Goal: Find specific page/section: Find specific page/section

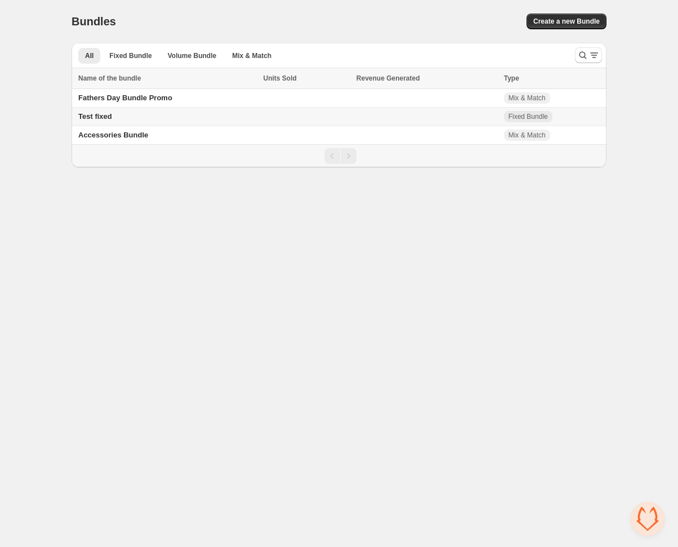
click at [135, 112] on td "Test fixed" at bounding box center [166, 117] width 189 height 19
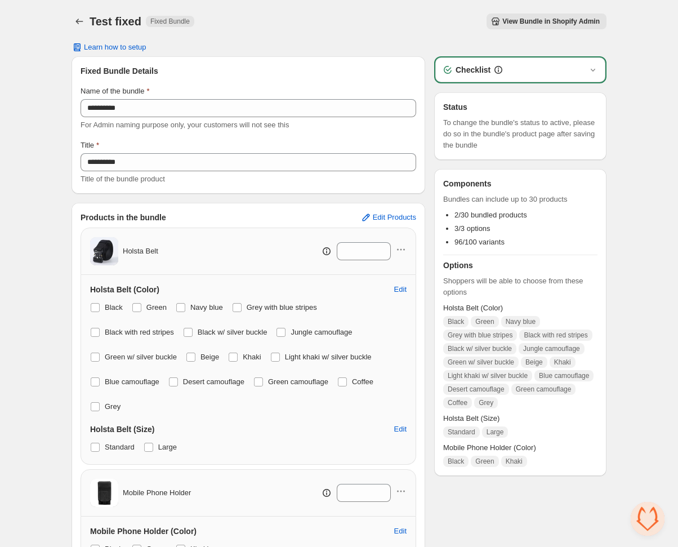
click at [535, 21] on span "View Bundle in Shopify Admin" at bounding box center [550, 21] width 97 height 9
click at [82, 20] on icon "Back" at bounding box center [79, 21] width 11 height 11
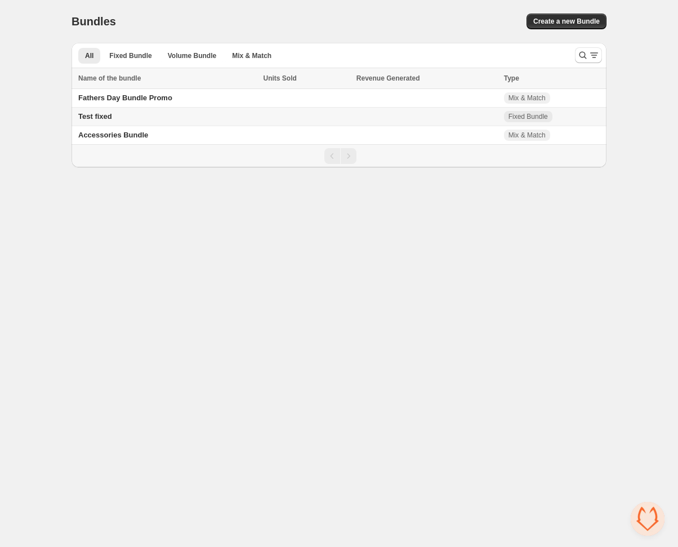
click at [224, 114] on td "Test fixed" at bounding box center [166, 117] width 189 height 19
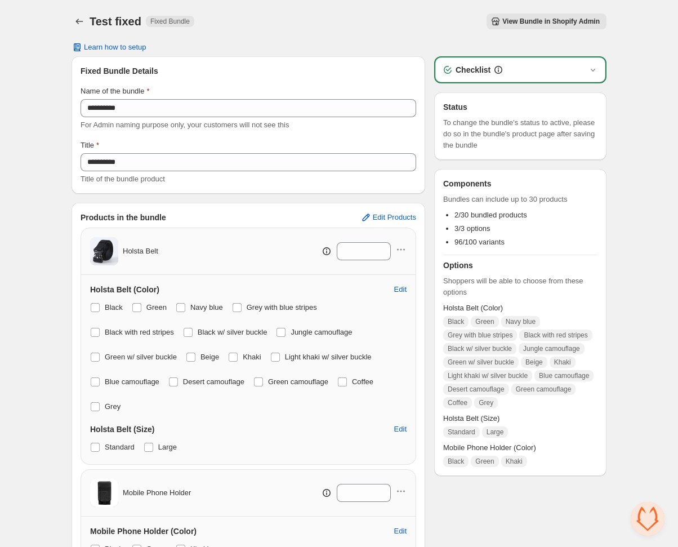
click at [60, 138] on div "**********" at bounding box center [339, 362] width 562 height 725
click at [78, 24] on icon "Back" at bounding box center [79, 22] width 7 height 6
